Goal: Task Accomplishment & Management: Manage account settings

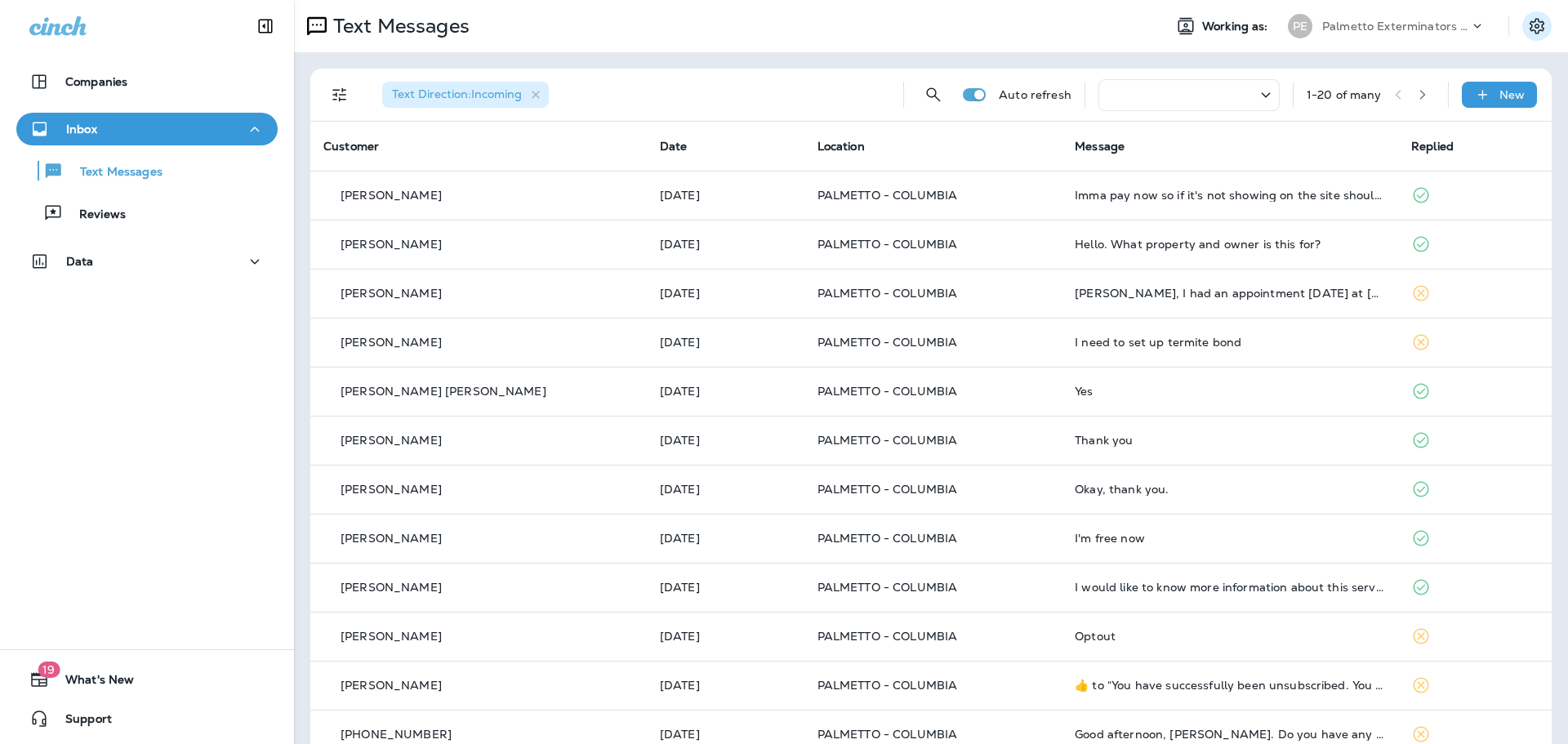
click at [1528, 29] on icon "Settings" at bounding box center [1537, 25] width 20 height 20
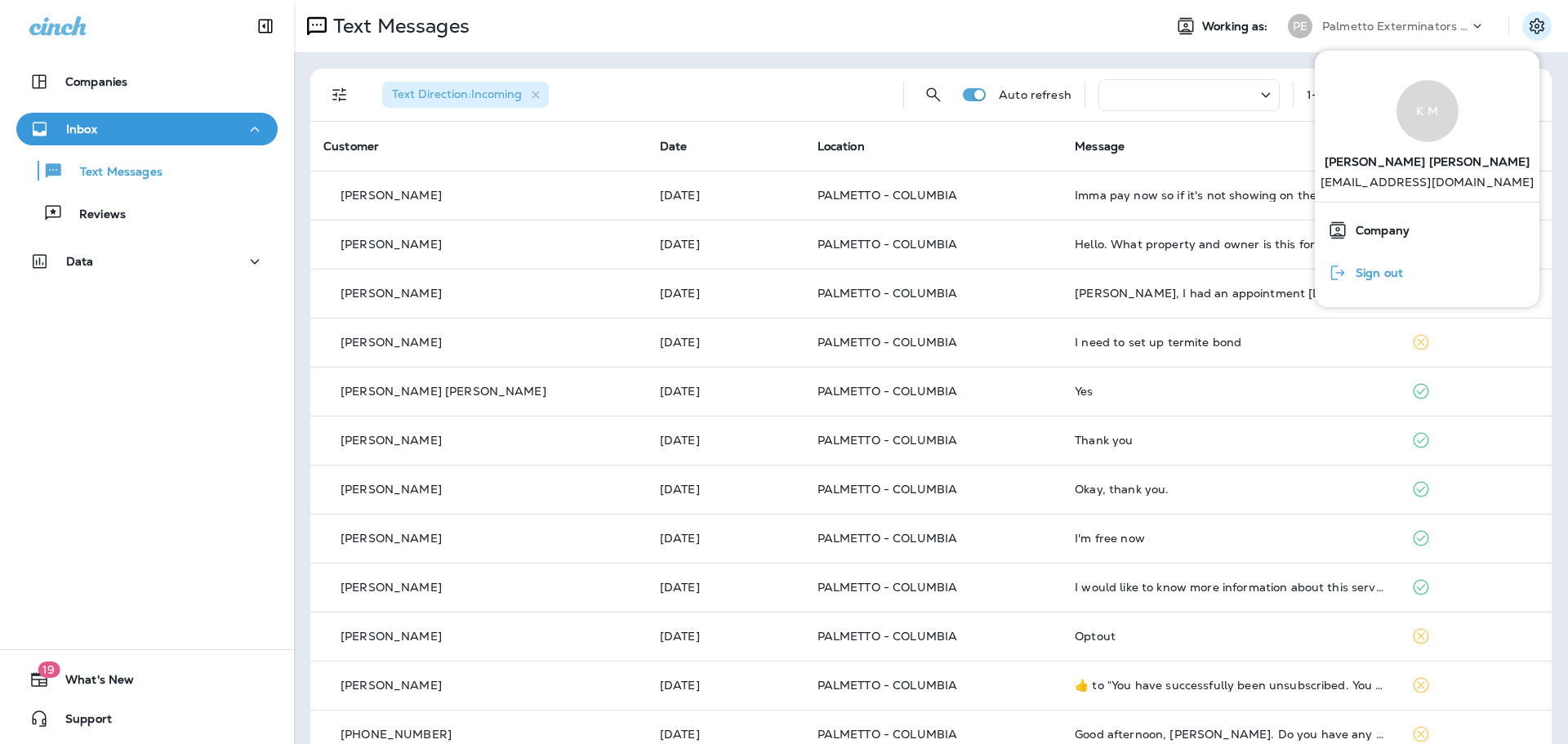
click at [1373, 268] on span "Sign out" at bounding box center [1375, 273] width 55 height 14
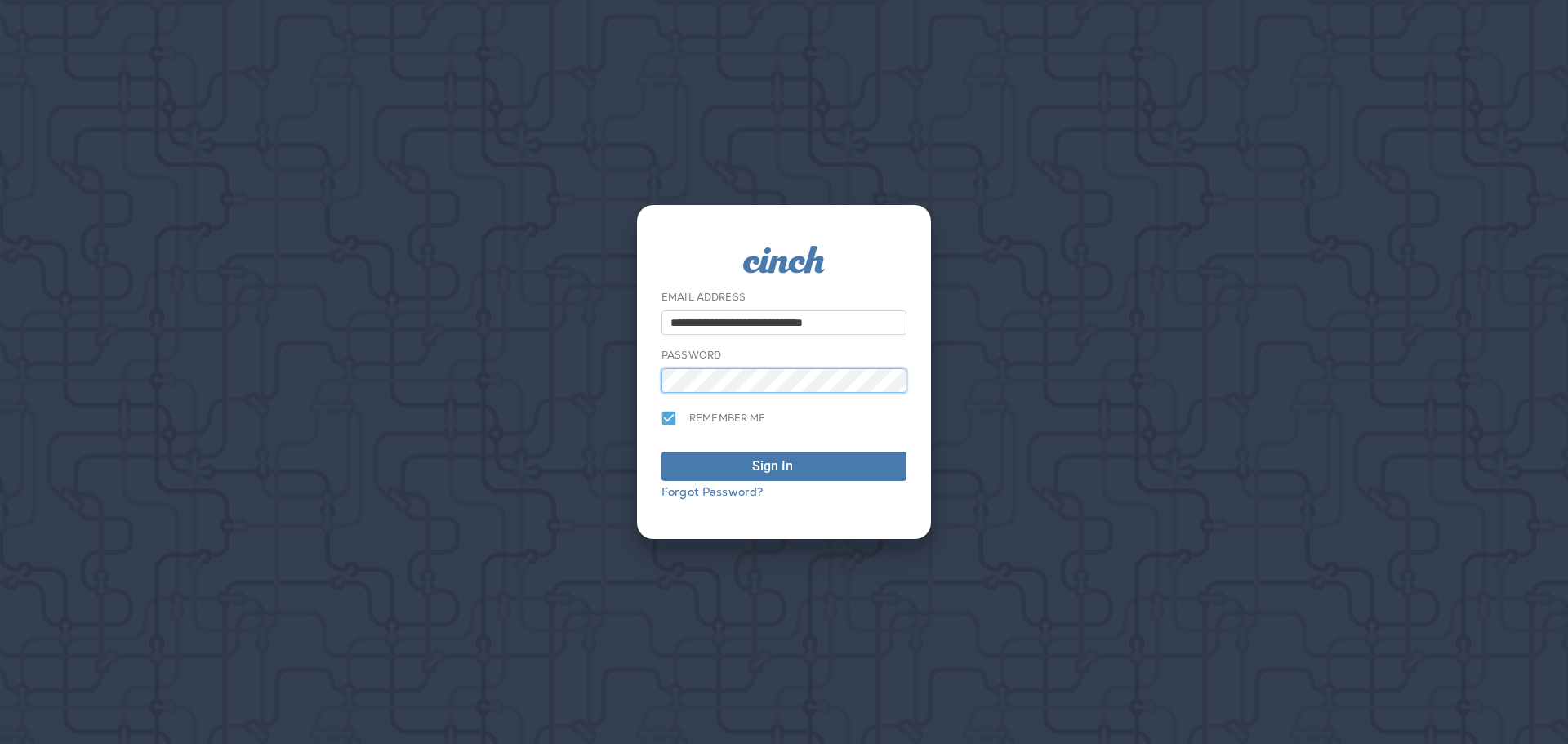
click at [662, 451] on button "Sign In" at bounding box center [784, 465] width 245 height 29
